Goal: Information Seeking & Learning: Learn about a topic

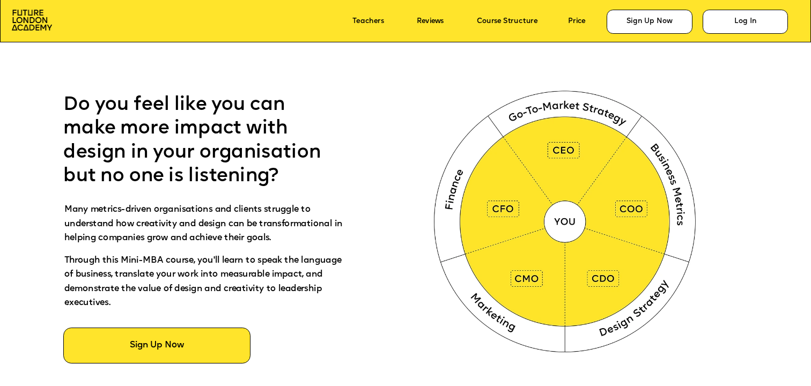
scroll to position [526, 0]
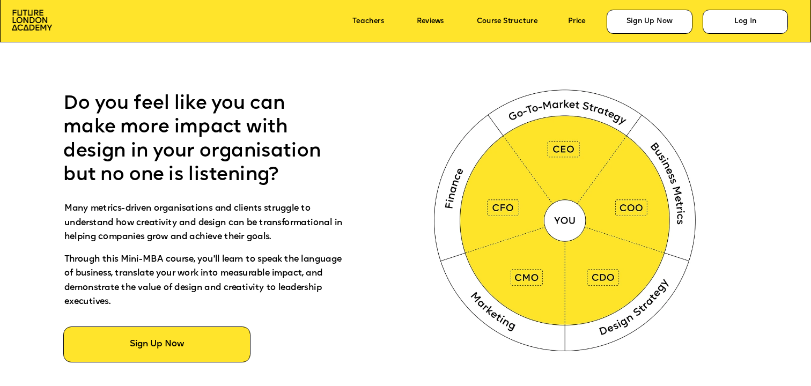
click at [671, 339] on img at bounding box center [567, 218] width 302 height 303
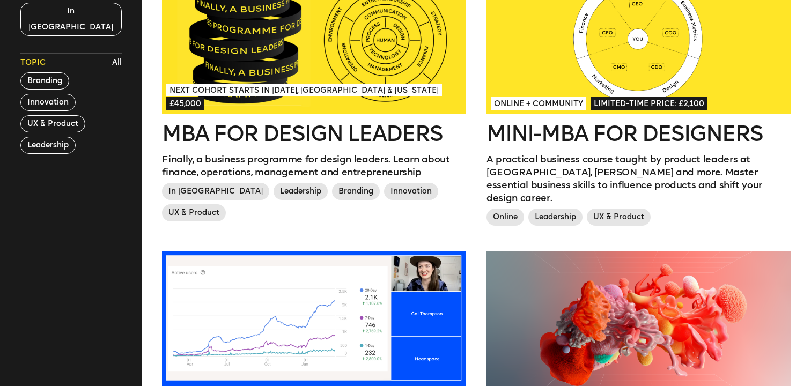
scroll to position [380, 0]
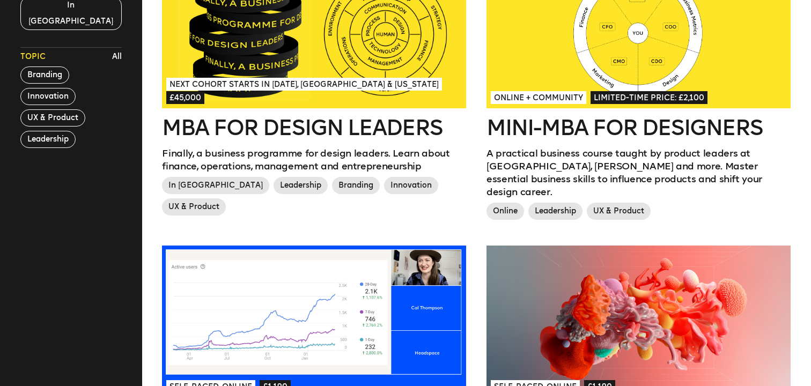
click at [359, 69] on div at bounding box center [314, 32] width 304 height 152
click at [361, 41] on div at bounding box center [314, 32] width 304 height 152
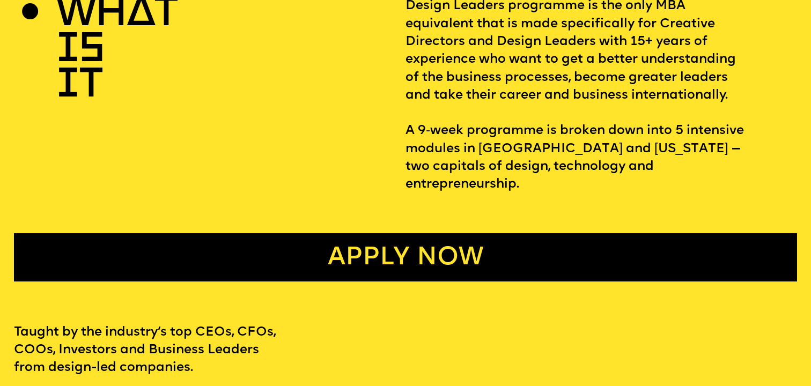
scroll to position [480, 0]
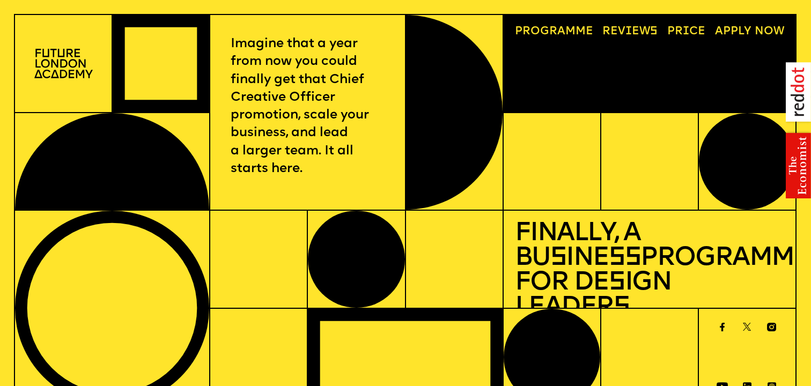
scroll to position [3, 0]
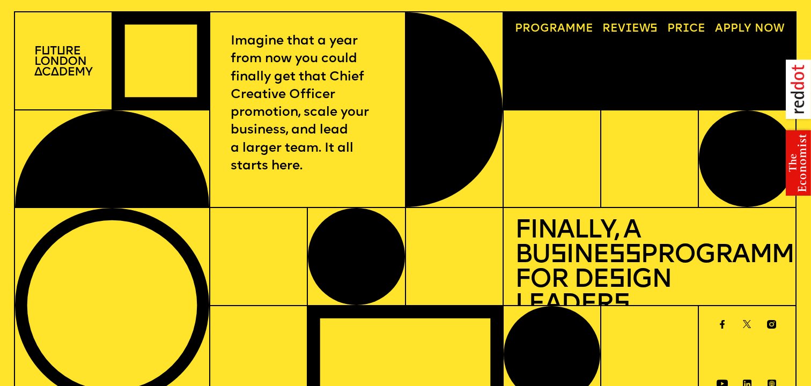
click at [532, 17] on div "Progr a mme Reviews Price A pply now" at bounding box center [650, 60] width 292 height 97
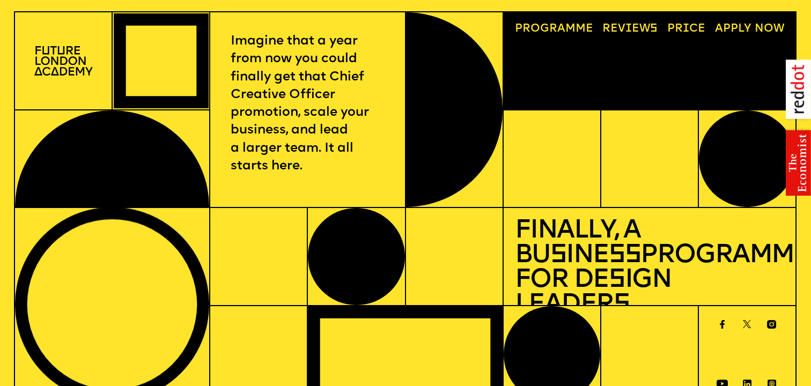
click at [532, 26] on link "Progr a mme" at bounding box center [554, 29] width 90 height 23
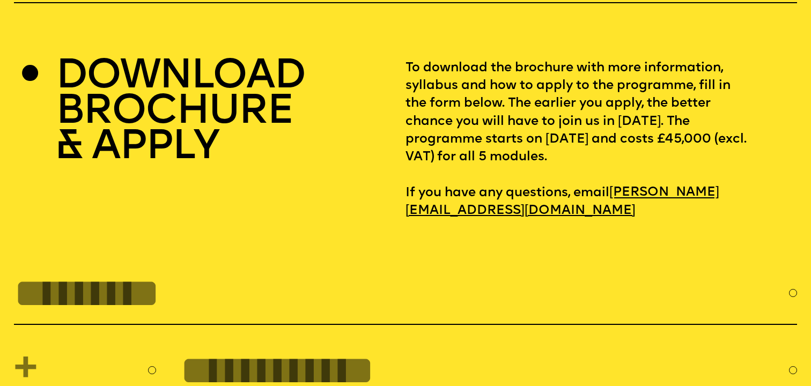
scroll to position [3521, 0]
